Goal: Information Seeking & Learning: Find contact information

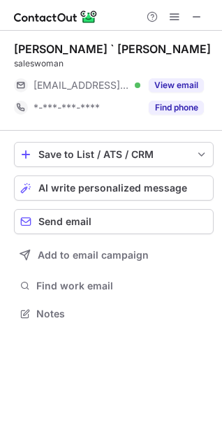
scroll to position [304, 222]
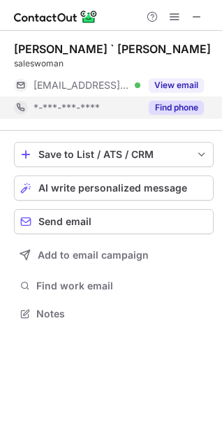
click at [193, 108] on button "Find phone" at bounding box center [176, 108] width 55 height 14
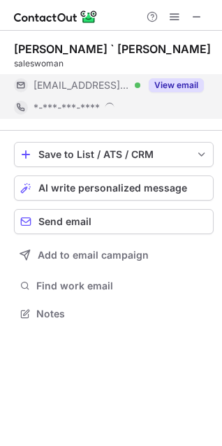
click at [186, 82] on button "View email" at bounding box center [176, 85] width 55 height 14
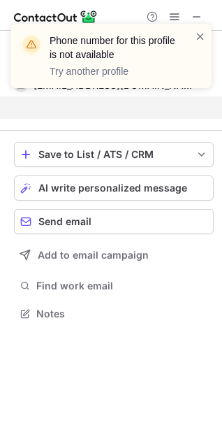
scroll to position [282, 222]
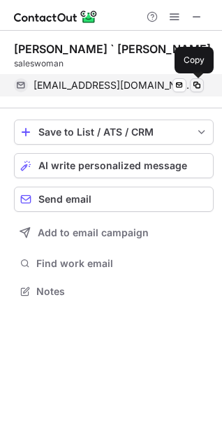
click at [194, 86] on span at bounding box center [197, 85] width 11 height 11
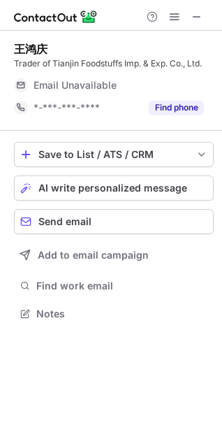
scroll to position [304, 222]
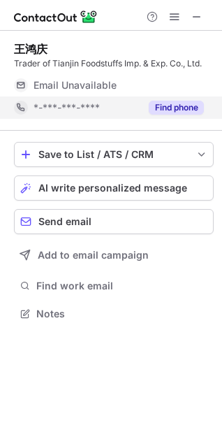
click at [150, 108] on button "Find phone" at bounding box center [176, 108] width 55 height 14
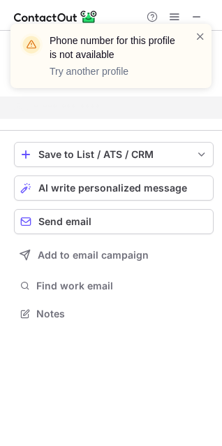
scroll to position [282, 222]
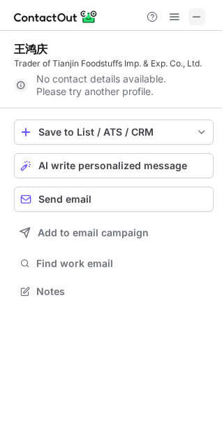
click at [190, 13] on button at bounding box center [197, 16] width 17 height 17
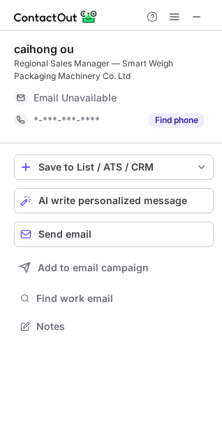
scroll to position [317, 222]
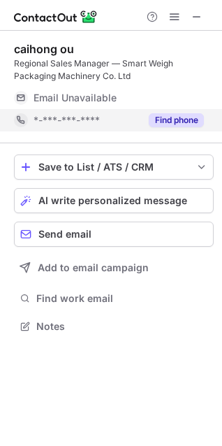
click at [163, 123] on button "Find phone" at bounding box center [176, 120] width 55 height 14
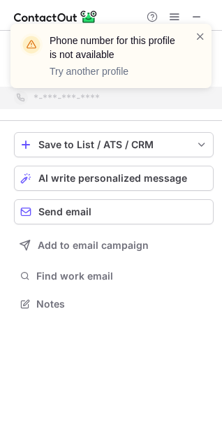
scroll to position [295, 222]
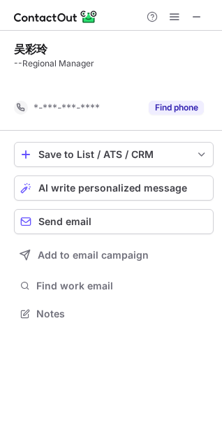
scroll to position [282, 222]
